Goal: Information Seeking & Learning: Learn about a topic

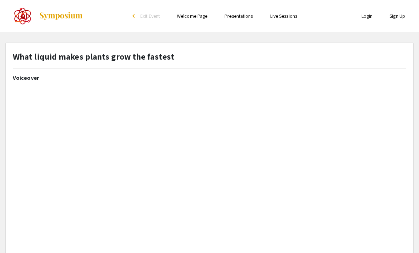
select select "custom"
type input "0"
select select "custom"
type input "1"
select select "auto"
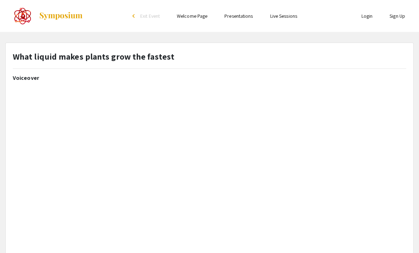
click at [175, 60] on div "What liquid makes plants grow the fastest" at bounding box center [209, 62] width 404 height 24
click at [175, 57] on div "What liquid makes plants grow the fastest" at bounding box center [209, 62] width 404 height 24
click at [168, 58] on strong "What liquid makes plants grow the fastest" at bounding box center [93, 56] width 161 height 11
click at [152, 56] on strong "What liquid makes plants grow the fastest" at bounding box center [93, 56] width 161 height 11
click at [150, 55] on strong "What liquid makes plants grow the fastest" at bounding box center [93, 56] width 161 height 11
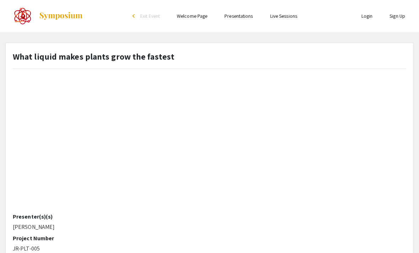
click at [163, 57] on strong "What liquid makes plants grow the fastest" at bounding box center [93, 56] width 161 height 11
click at [160, 54] on strong "What liquid makes plants grow the fastest" at bounding box center [93, 56] width 161 height 11
click at [156, 53] on strong "What liquid makes plants grow the fastest" at bounding box center [93, 56] width 161 height 11
click at [154, 55] on strong "What liquid makes plants grow the fastest" at bounding box center [93, 56] width 161 height 11
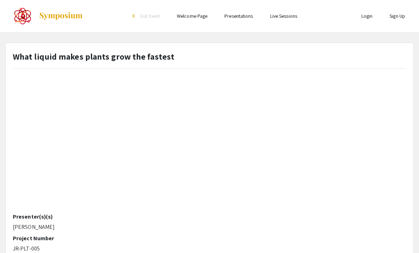
click at [139, 61] on strong "What liquid makes plants grow the fastest" at bounding box center [93, 56] width 161 height 11
click at [162, 52] on strong "What liquid makes plants grow the fastest" at bounding box center [93, 56] width 161 height 11
click at [164, 59] on strong "What liquid makes plants grow the fastest" at bounding box center [93, 56] width 161 height 11
click at [165, 55] on strong "What liquid makes plants grow the fastest" at bounding box center [93, 56] width 161 height 11
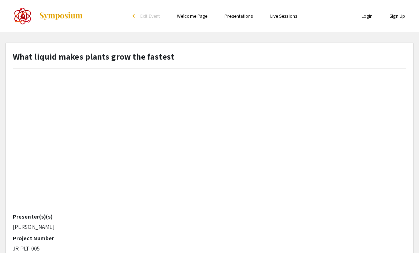
click at [177, 70] on div "What liquid makes plants grow the fastest" at bounding box center [209, 62] width 404 height 24
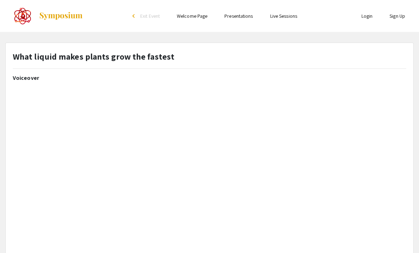
select select "custom"
type input "0"
select select "custom"
type input "1"
select select "auto"
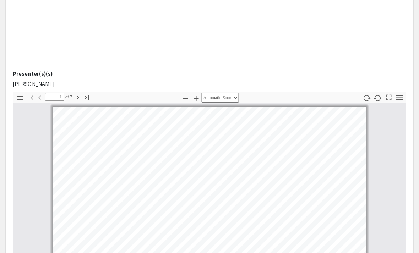
scroll to position [220, 0]
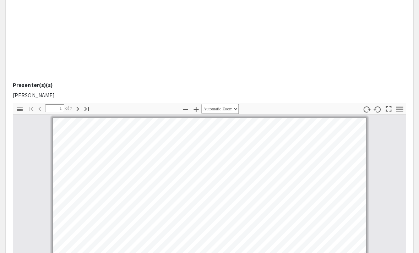
click at [84, 110] on icon "button" at bounding box center [86, 109] width 9 height 9
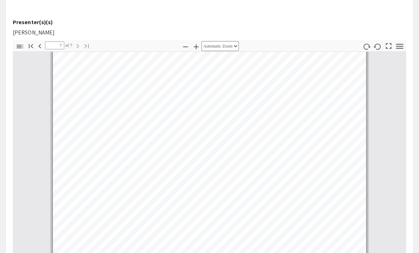
scroll to position [283, 0]
click at [40, 45] on icon "button" at bounding box center [39, 46] width 2 height 4
click at [39, 45] on icon "button" at bounding box center [39, 46] width 9 height 9
click at [34, 43] on button "Previous" at bounding box center [40, 45] width 12 height 10
click at [35, 43] on button "Previous" at bounding box center [40, 45] width 12 height 10
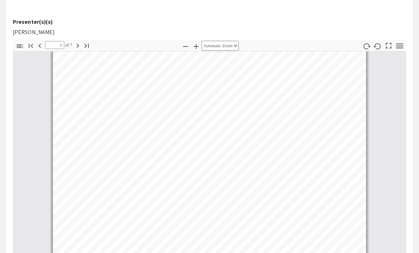
click at [34, 42] on button "Previous" at bounding box center [40, 45] width 12 height 10
click at [33, 42] on icon "button" at bounding box center [31, 46] width 9 height 9
click at [67, 44] on span "of 7" at bounding box center [68, 45] width 8 height 8
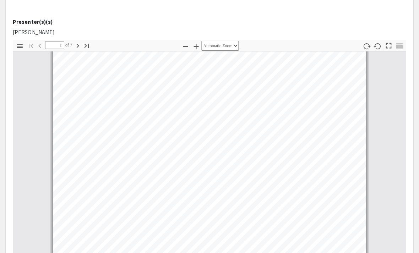
click at [72, 43] on span "of 7" at bounding box center [68, 45] width 8 height 8
click at [76, 45] on icon "button" at bounding box center [77, 46] width 9 height 9
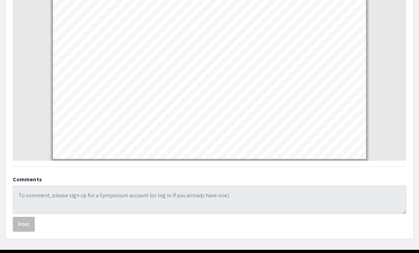
scroll to position [413, 0]
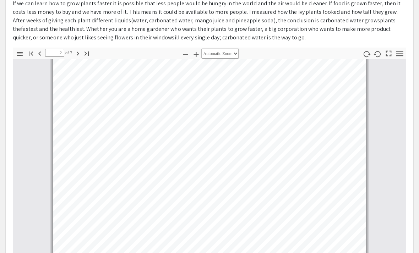
scroll to position [259, 0]
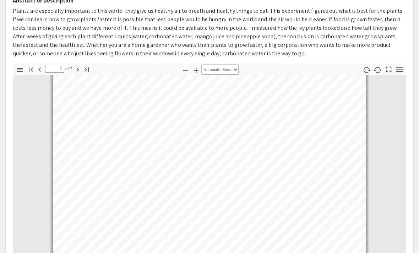
click at [78, 70] on icon "button" at bounding box center [77, 69] width 9 height 9
click at [82, 70] on button "Go to Last Page" at bounding box center [87, 69] width 12 height 10
click at [38, 65] on button "Previous" at bounding box center [40, 69] width 12 height 10
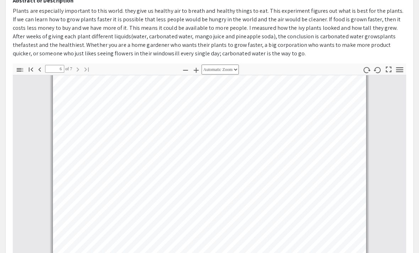
scroll to position [1198, 0]
click at [41, 69] on icon "button" at bounding box center [39, 69] width 9 height 9
click at [43, 71] on icon "button" at bounding box center [39, 69] width 9 height 9
type input "4"
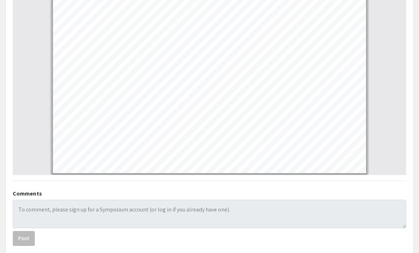
scroll to position [413, 0]
